Goal: Find specific page/section

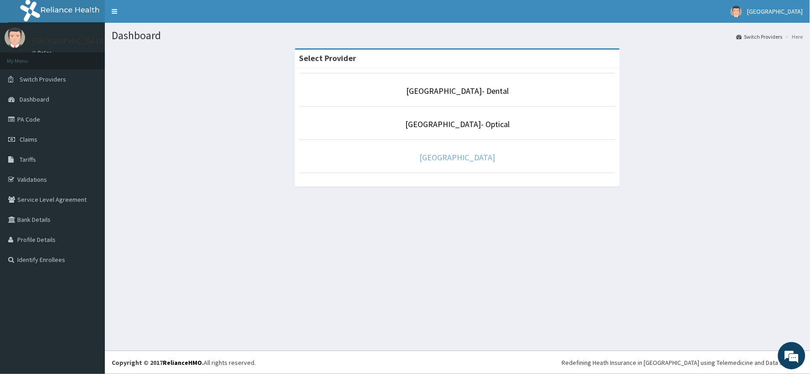
click at [453, 157] on link "[GEOGRAPHIC_DATA]" at bounding box center [458, 157] width 76 height 10
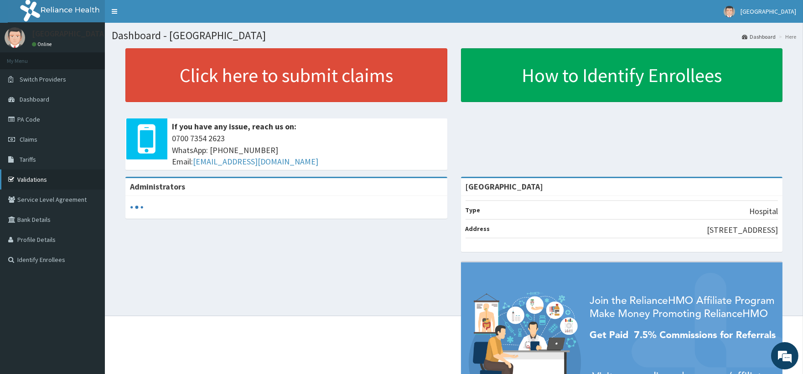
click at [38, 180] on link "Validations" at bounding box center [52, 180] width 105 height 20
